Goal: Transaction & Acquisition: Subscribe to service/newsletter

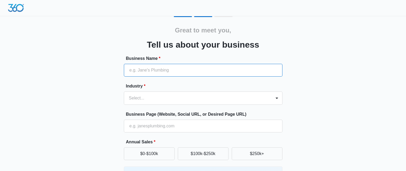
click at [218, 70] on input "Business Name *" at bounding box center [203, 70] width 158 height 13
type input "356 Prospects"
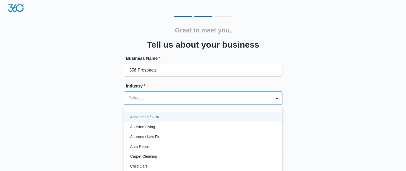
scroll to position [19, 0]
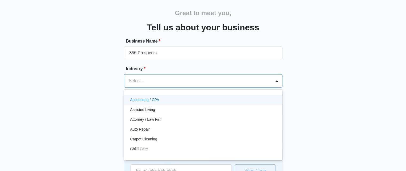
click at [230, 88] on div "49 results available. Use Up and Down to choose options, press Enter to select …" at bounding box center [203, 80] width 158 height 13
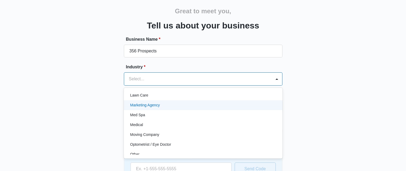
scroll to position [267, 0]
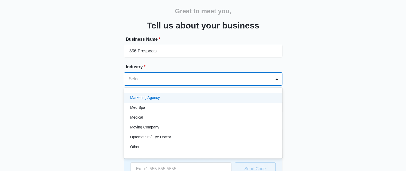
click at [194, 99] on div "Marketing Agency" at bounding box center [202, 98] width 145 height 6
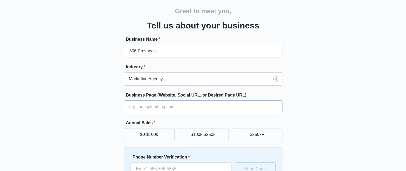
click at [199, 107] on input "Business Page (Website, Social URL, or Desired Page URL)" at bounding box center [203, 107] width 158 height 13
paste input "https://sites.google.com/view/356-college-prospects/home"
type input "https://sites.google.com/view/356-college-prospects/home"
click at [159, 134] on button "$0-$100k" at bounding box center [149, 135] width 51 height 13
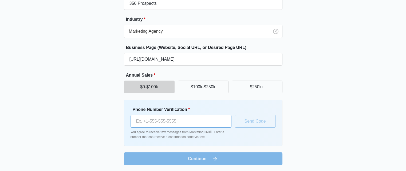
scroll to position [67, 0]
click at [165, 121] on input "Phone Number Verification *" at bounding box center [180, 121] width 101 height 13
type input "(254) 721-3883"
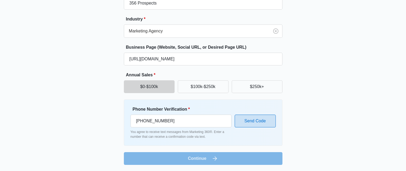
click at [258, 122] on button "Send Code" at bounding box center [254, 121] width 41 height 13
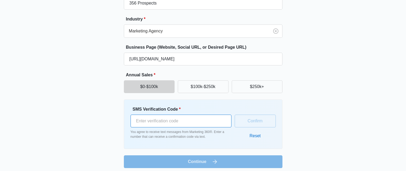
click at [226, 121] on input "SMS Verification Code *" at bounding box center [180, 121] width 101 height 13
type input "536469"
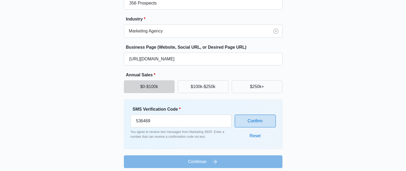
click at [253, 118] on button "Confirm" at bounding box center [254, 121] width 41 height 13
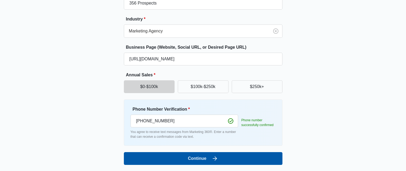
click at [265, 159] on button "Continue" at bounding box center [203, 159] width 158 height 13
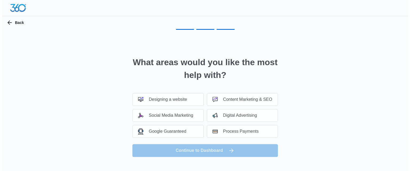
scroll to position [0, 0]
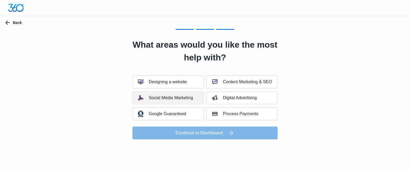
click at [184, 98] on div "Social Media Marketing" at bounding box center [165, 97] width 55 height 5
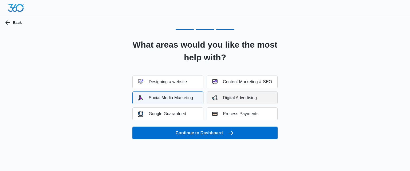
click at [211, 93] on button "Digital Advertising" at bounding box center [241, 98] width 71 height 13
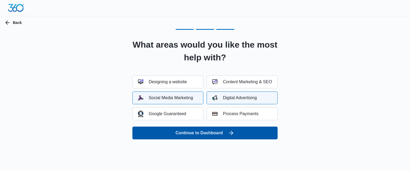
click at [243, 132] on button "Continue to Dashboard" at bounding box center [204, 133] width 145 height 13
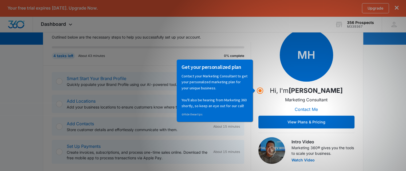
scroll to position [80, 0]
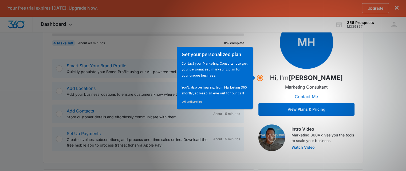
click at [150, 49] on div "4 tasks left About 43 minutes 0% complete" at bounding box center [151, 40] width 199 height 23
click at [60, 68] on div at bounding box center [59, 69] width 6 height 6
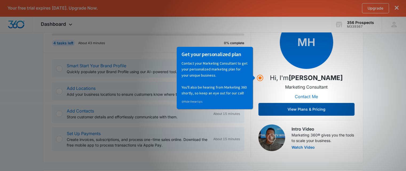
click at [335, 115] on button "View Plans & Pricing" at bounding box center [306, 109] width 96 height 13
